Goal: Find specific page/section: Find specific page/section

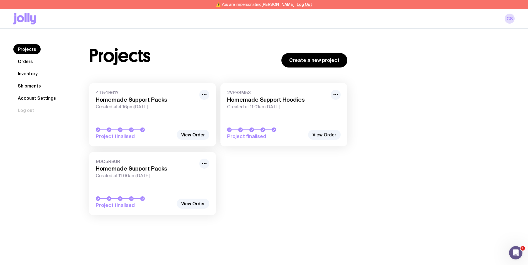
click at [28, 73] on link "Inventory" at bounding box center [27, 74] width 29 height 10
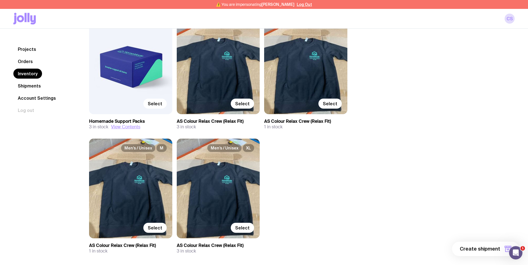
scroll to position [108, 0]
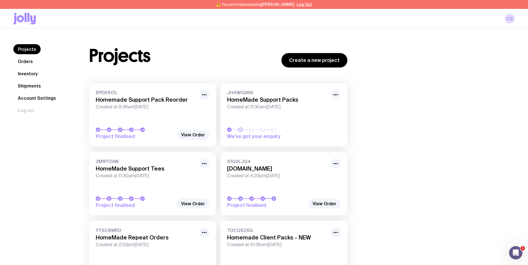
click at [32, 75] on link "Inventory" at bounding box center [27, 74] width 29 height 10
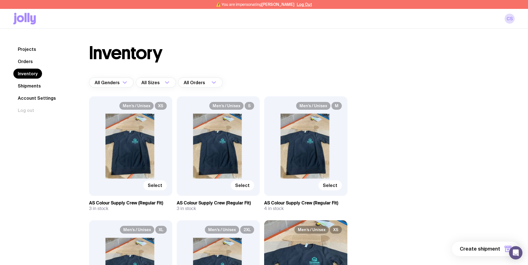
scroll to position [29, 0]
